Goal: Information Seeking & Learning: Check status

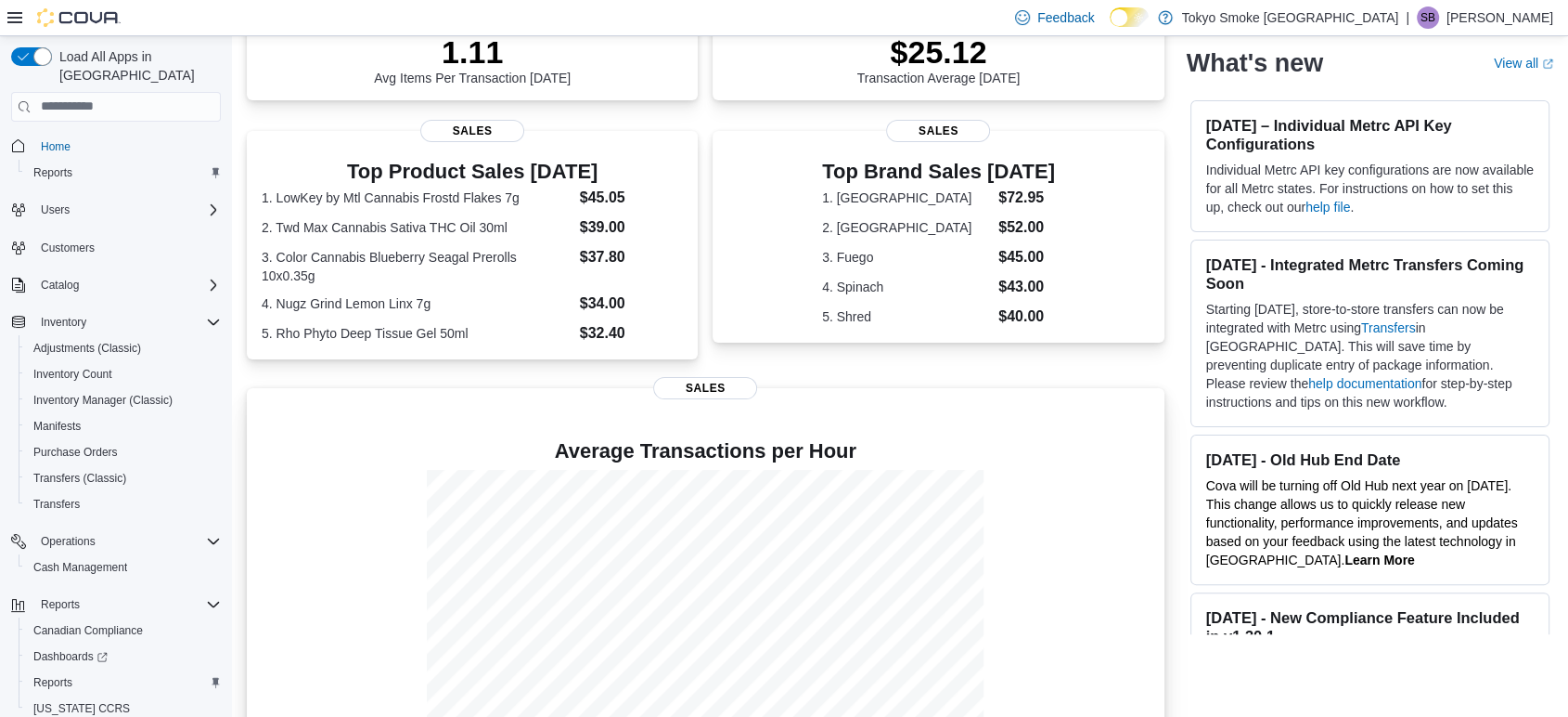
scroll to position [381, 0]
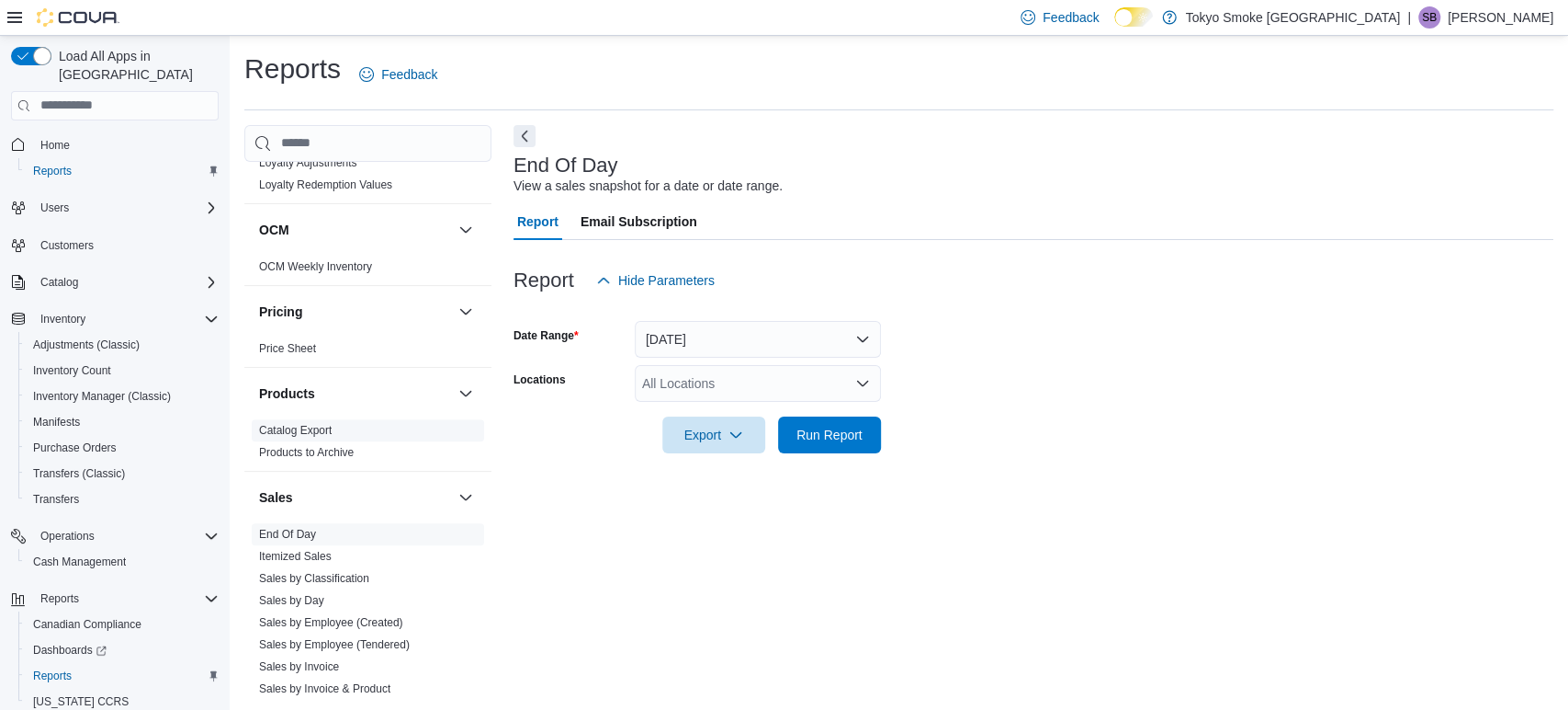
scroll to position [919, 0]
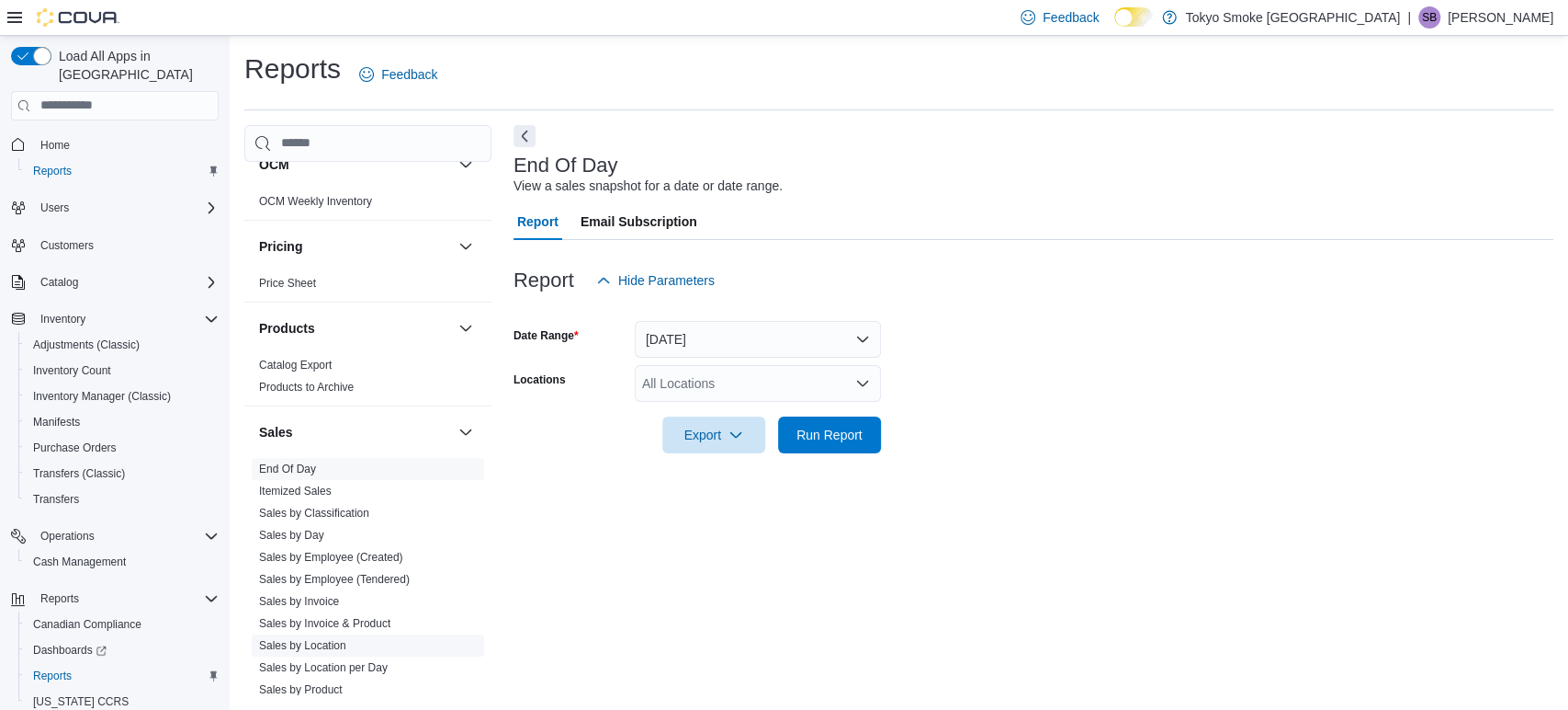
click at [308, 639] on link "Sales by Location" at bounding box center [302, 645] width 87 height 12
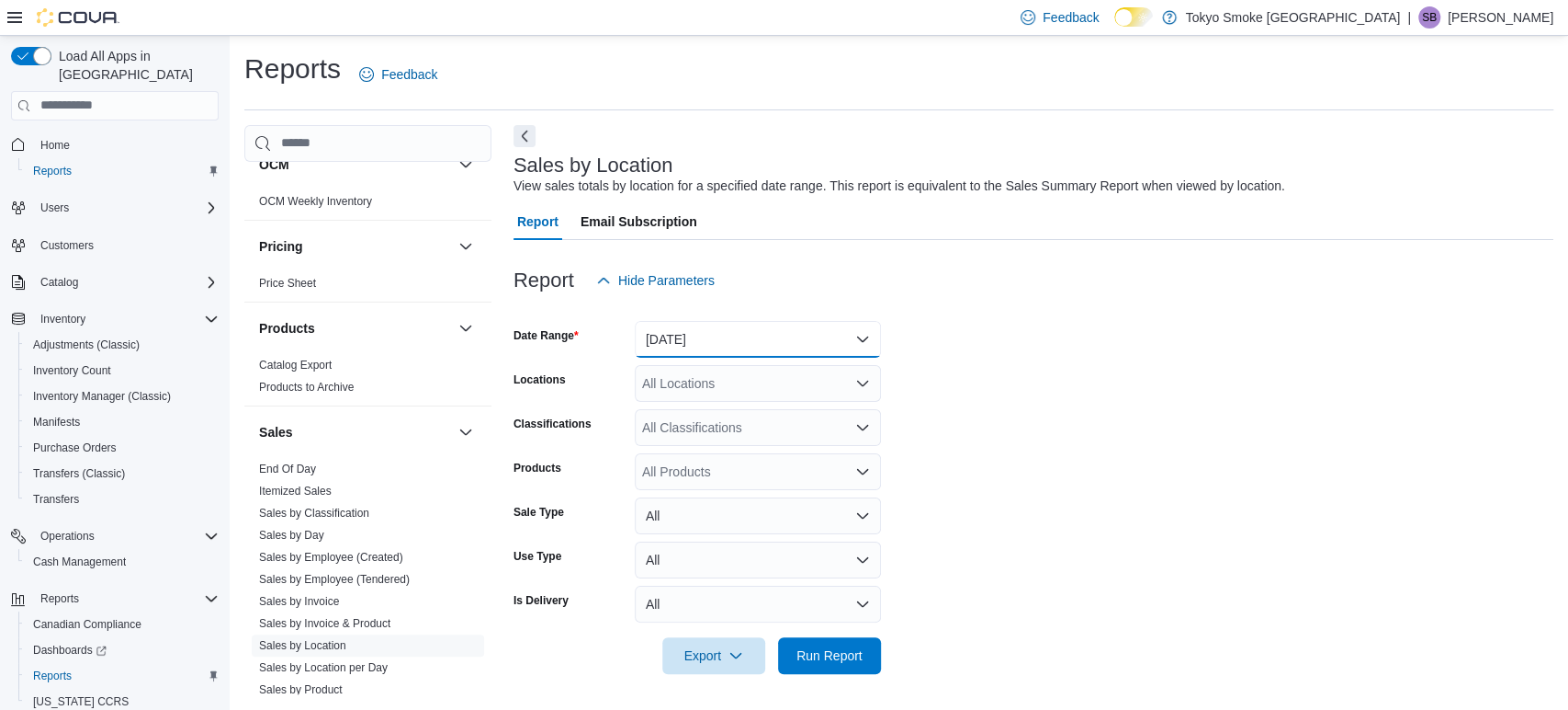
click at [701, 331] on button "[DATE]" at bounding box center [758, 339] width 246 height 37
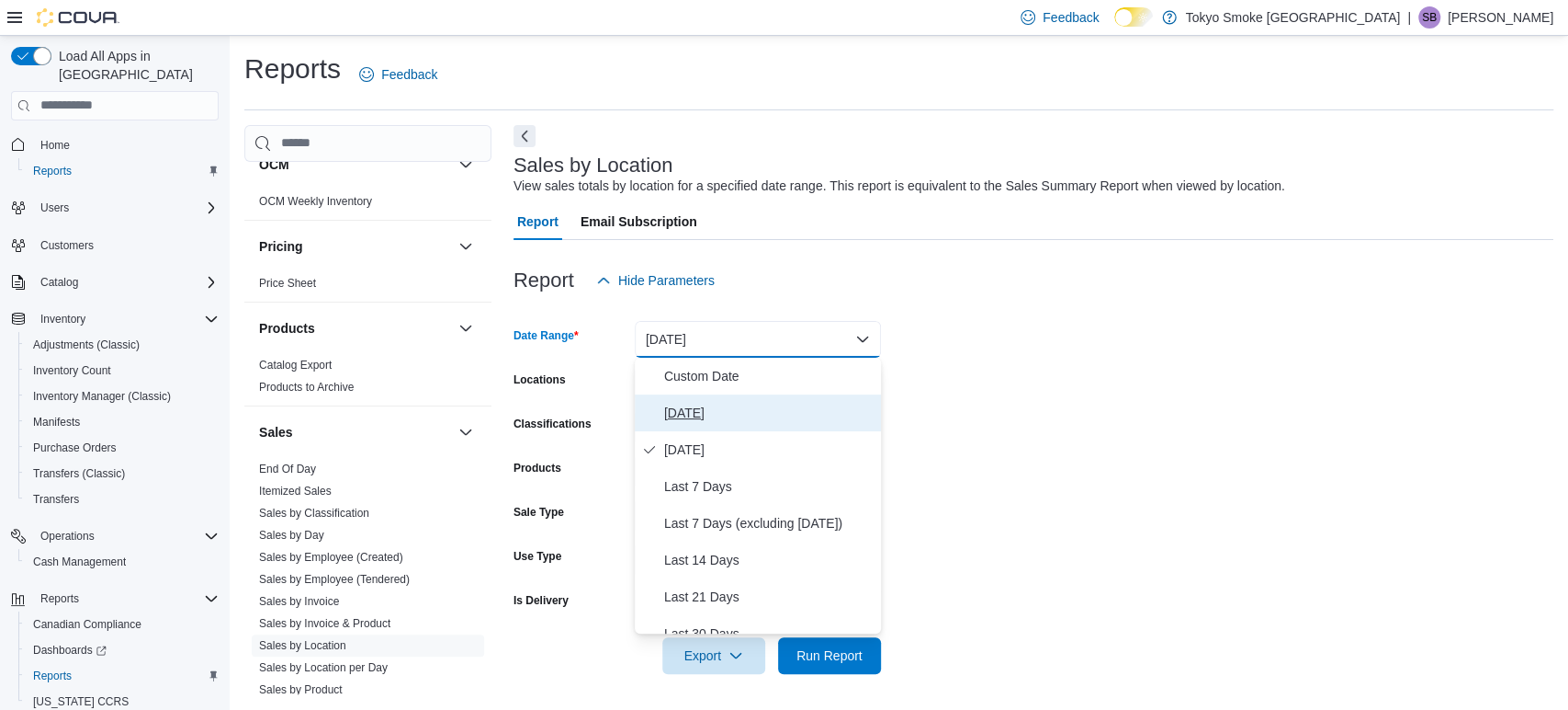
click at [703, 413] on span "[DATE]" at bounding box center [769, 412] width 209 height 22
